Goal: Task Accomplishment & Management: Use online tool/utility

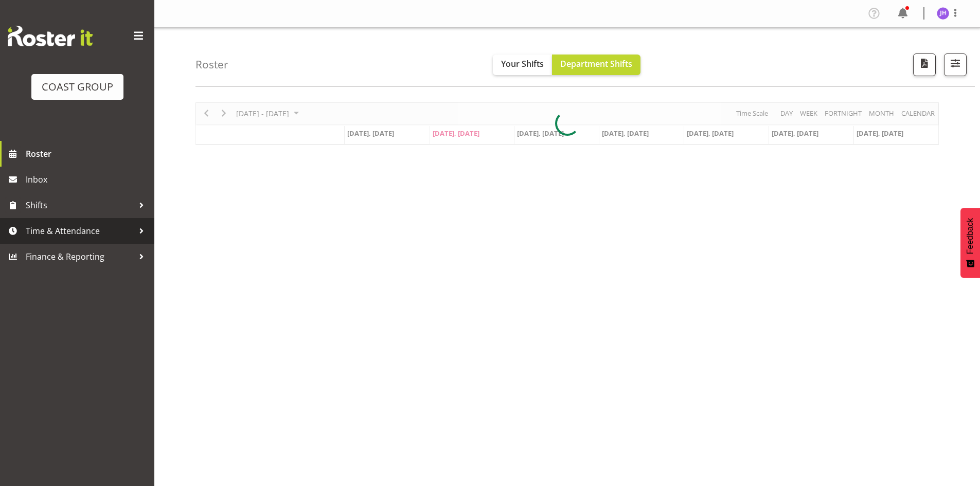
click at [57, 232] on span "Time & Attendance" at bounding box center [80, 230] width 108 height 15
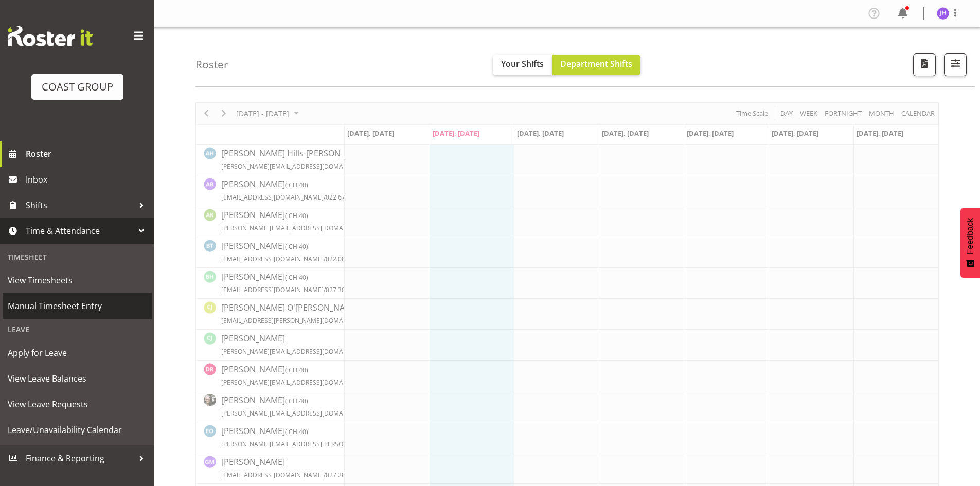
click at [94, 311] on span "Manual Timesheet Entry" at bounding box center [77, 305] width 139 height 15
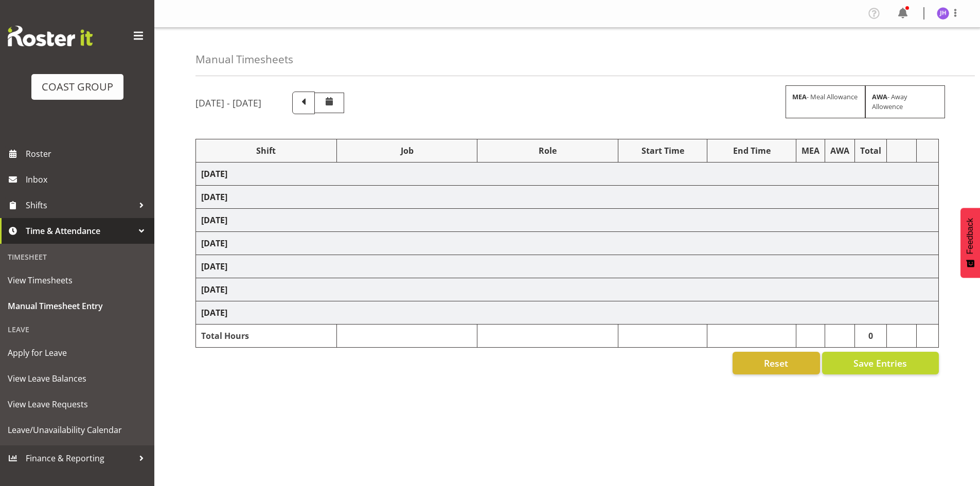
select select "1512"
select select "624"
select select "1512"
select select "624"
select select "1512"
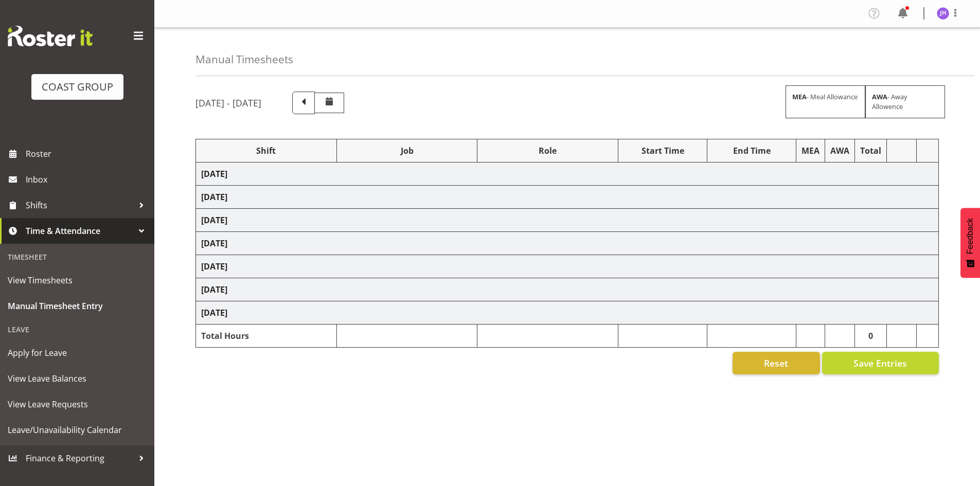
select select "624"
select select "1512"
select select "624"
select select "1512"
select select "624"
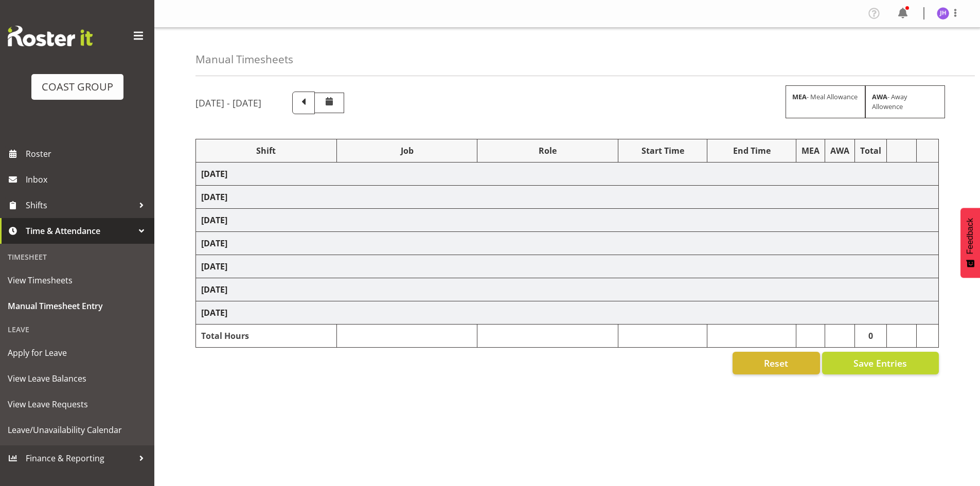
select select "1512"
select select "624"
select select "1512"
select select "624"
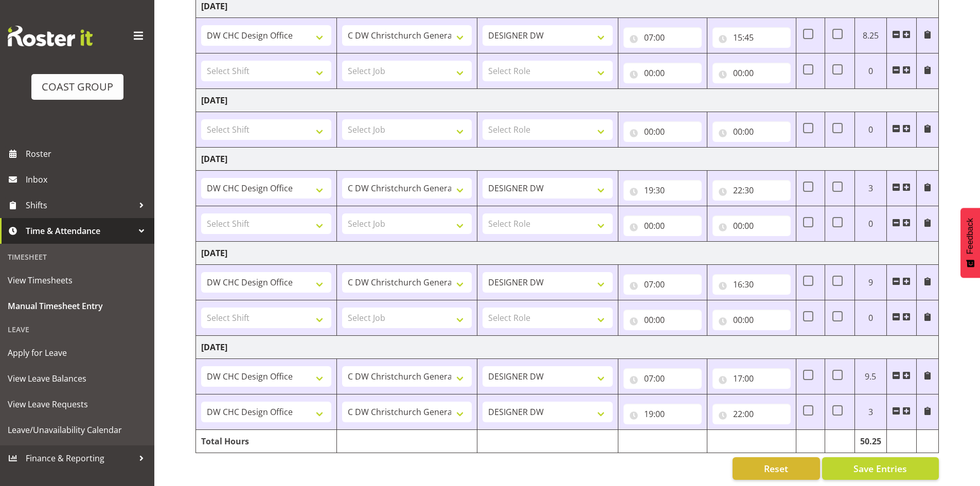
scroll to position [360, 0]
click at [897, 313] on span at bounding box center [896, 315] width 8 height 8
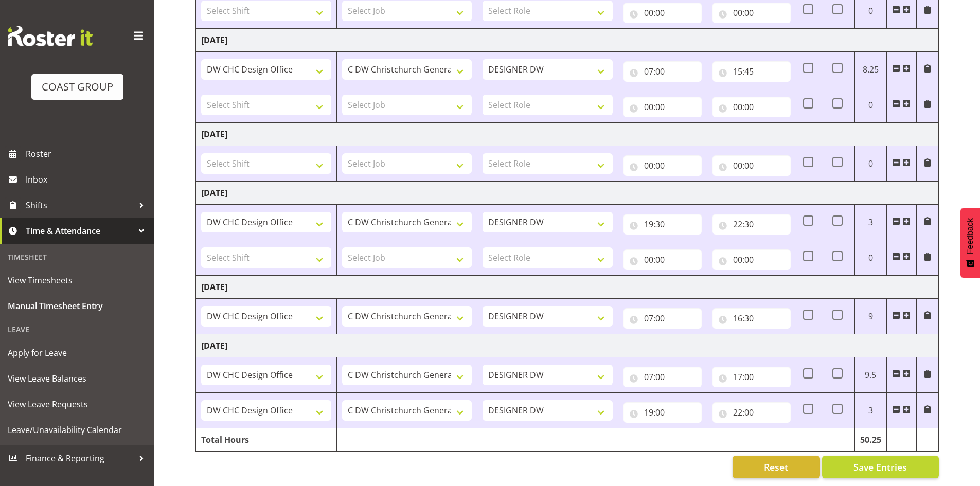
scroll to position [330, 0]
click at [907, 462] on span "Save Entries" at bounding box center [879, 466] width 53 height 13
